Goal: Information Seeking & Learning: Learn about a topic

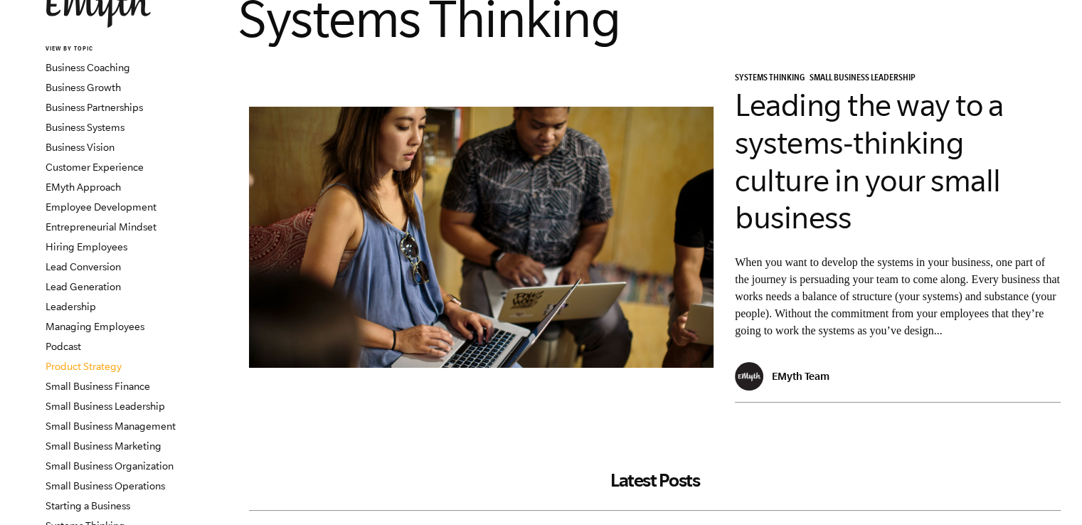
scroll to position [71, 0]
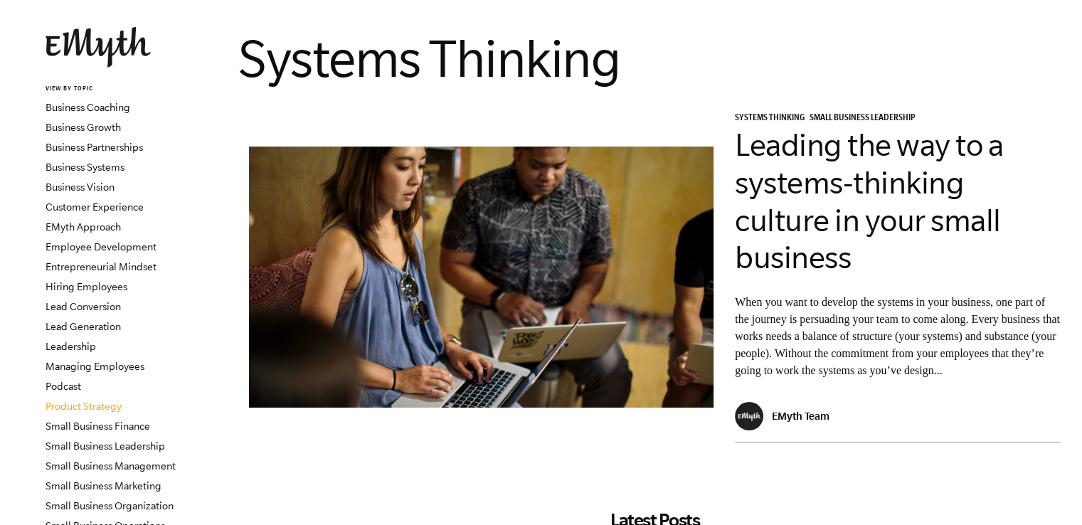
click at [100, 405] on link "Product Strategy" at bounding box center [84, 405] width 76 height 11
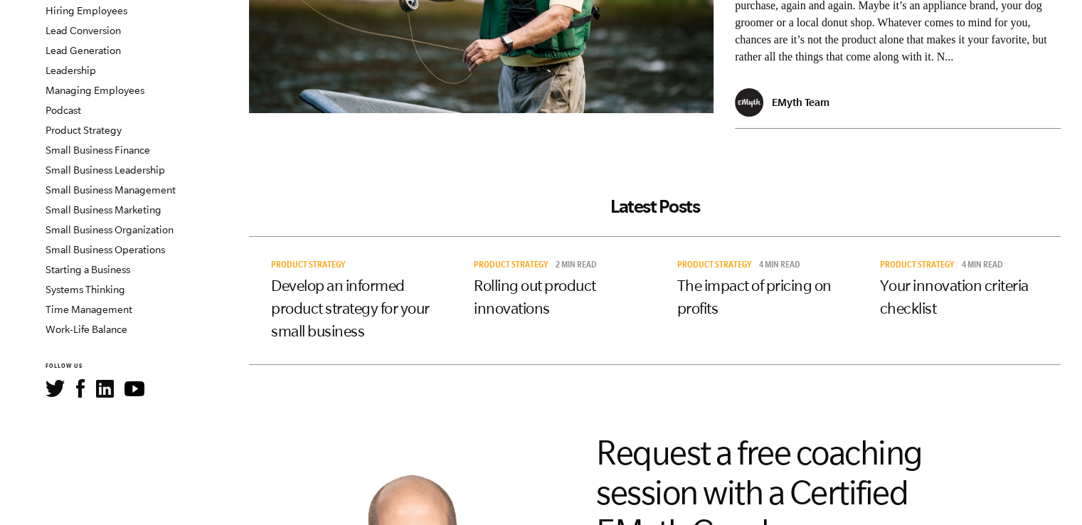
scroll to position [321, 0]
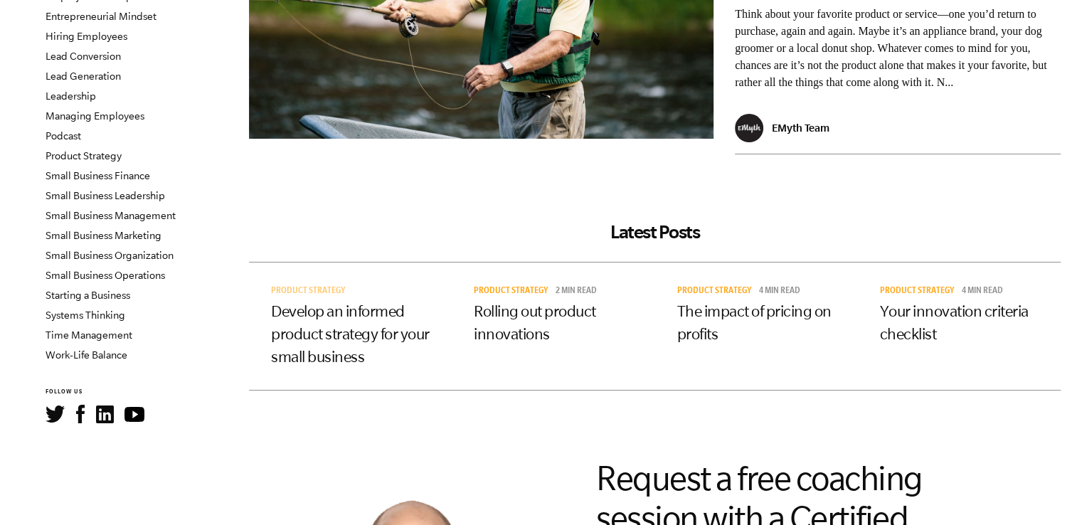
click at [317, 297] on span "Product Strategy" at bounding box center [308, 292] width 75 height 10
